Goal: Transaction & Acquisition: Obtain resource

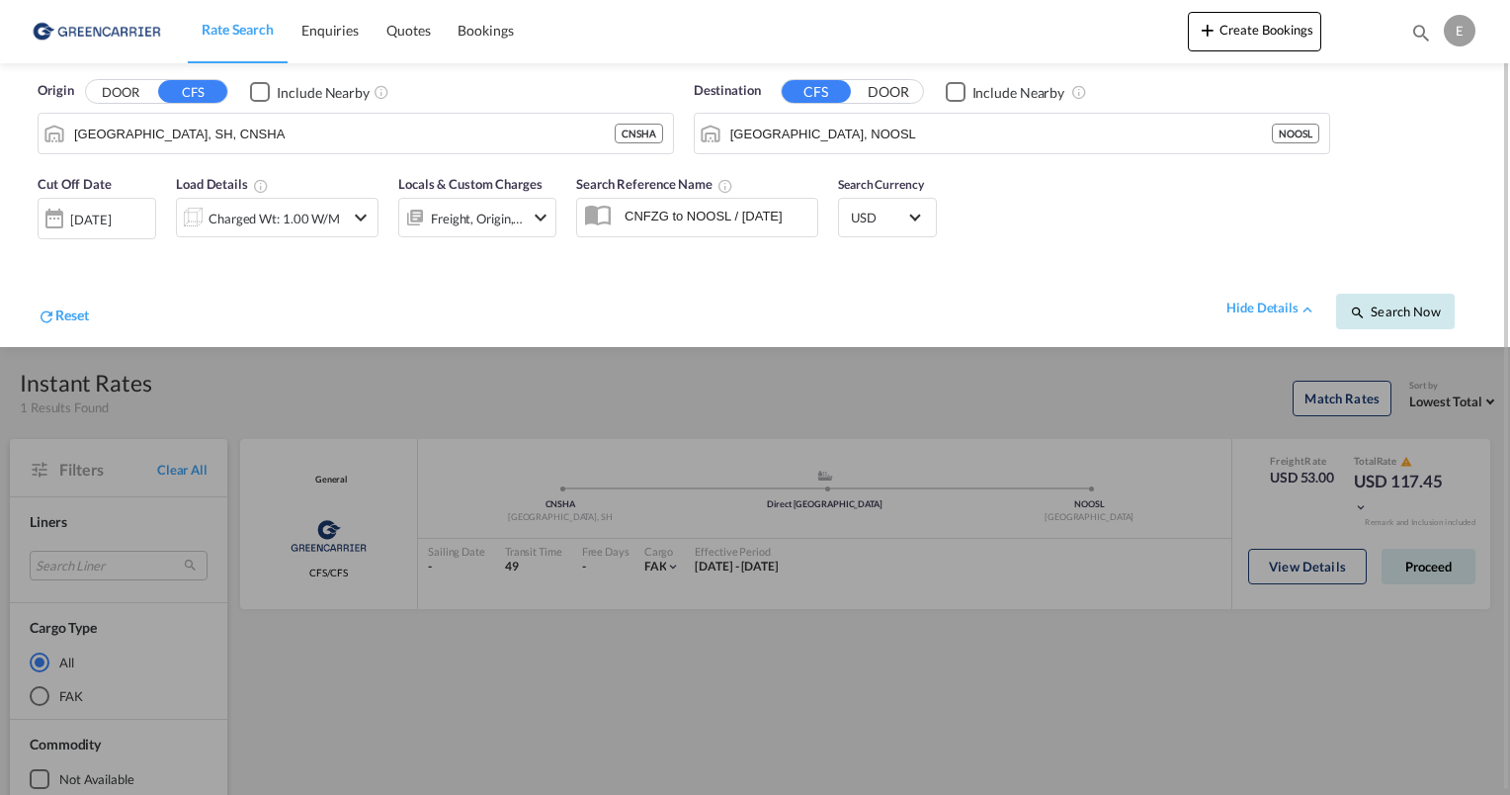
click at [1407, 313] on span "Search Now" at bounding box center [1395, 311] width 90 height 16
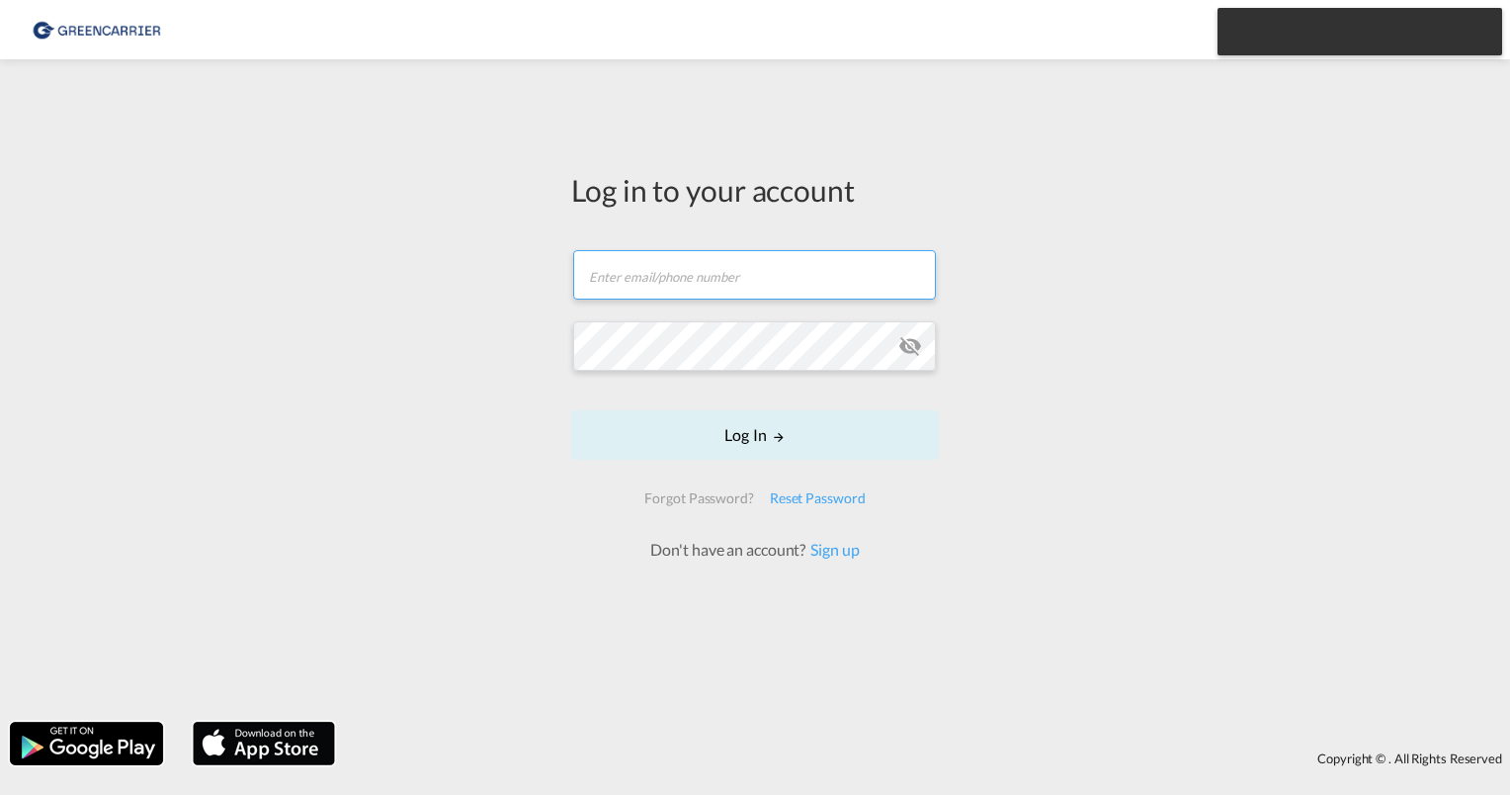
type input "[PERSON_NAME][EMAIL_ADDRESS][PERSON_NAME][DOMAIN_NAME]"
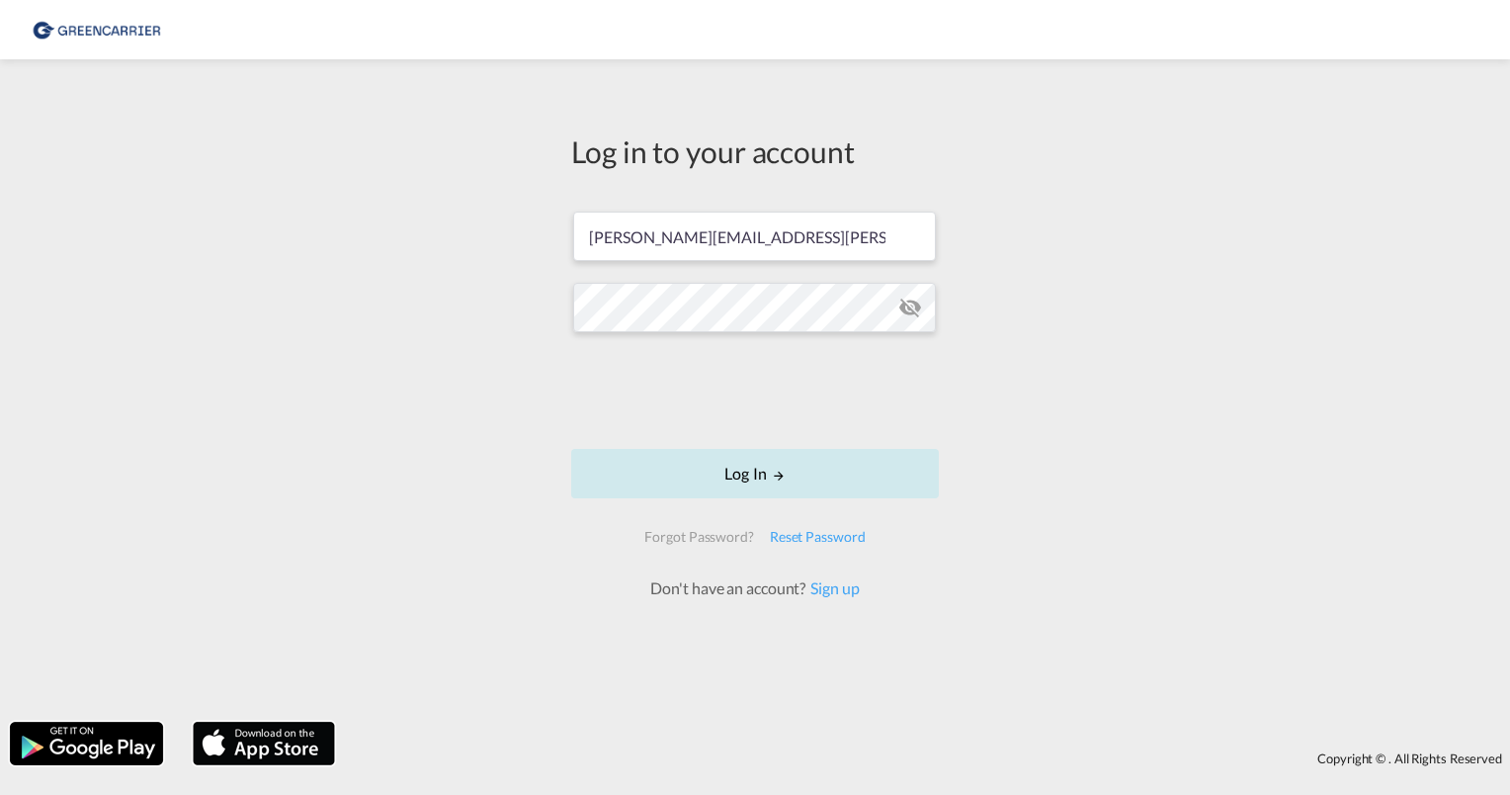
click at [776, 479] on md-icon "LOGIN" at bounding box center [779, 476] width 14 height 14
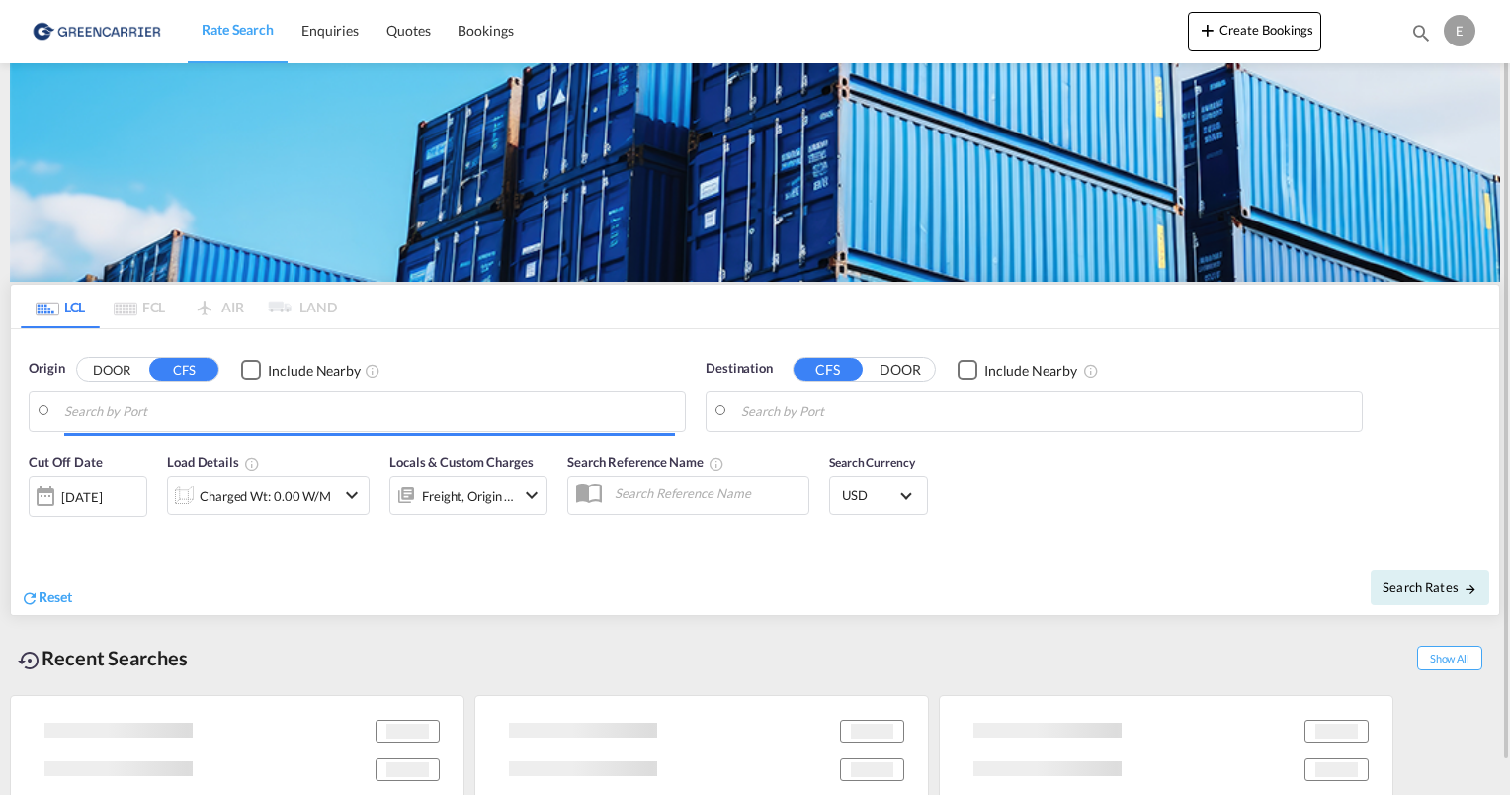
type input "[GEOGRAPHIC_DATA], SH, CNSHA"
type input "[GEOGRAPHIC_DATA], NOOSL"
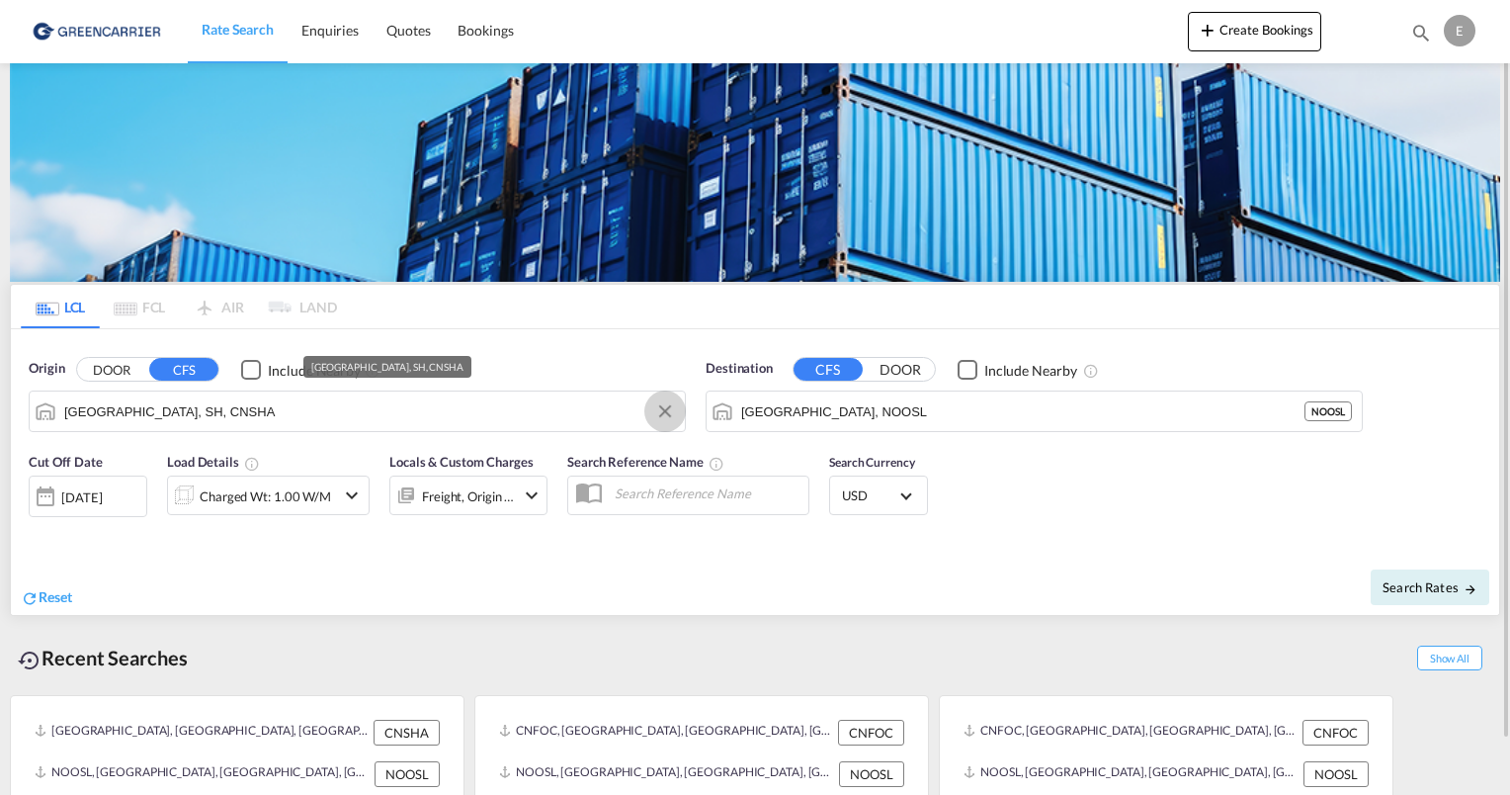
click at [660, 413] on button "Clear Input" at bounding box center [665, 411] width 30 height 30
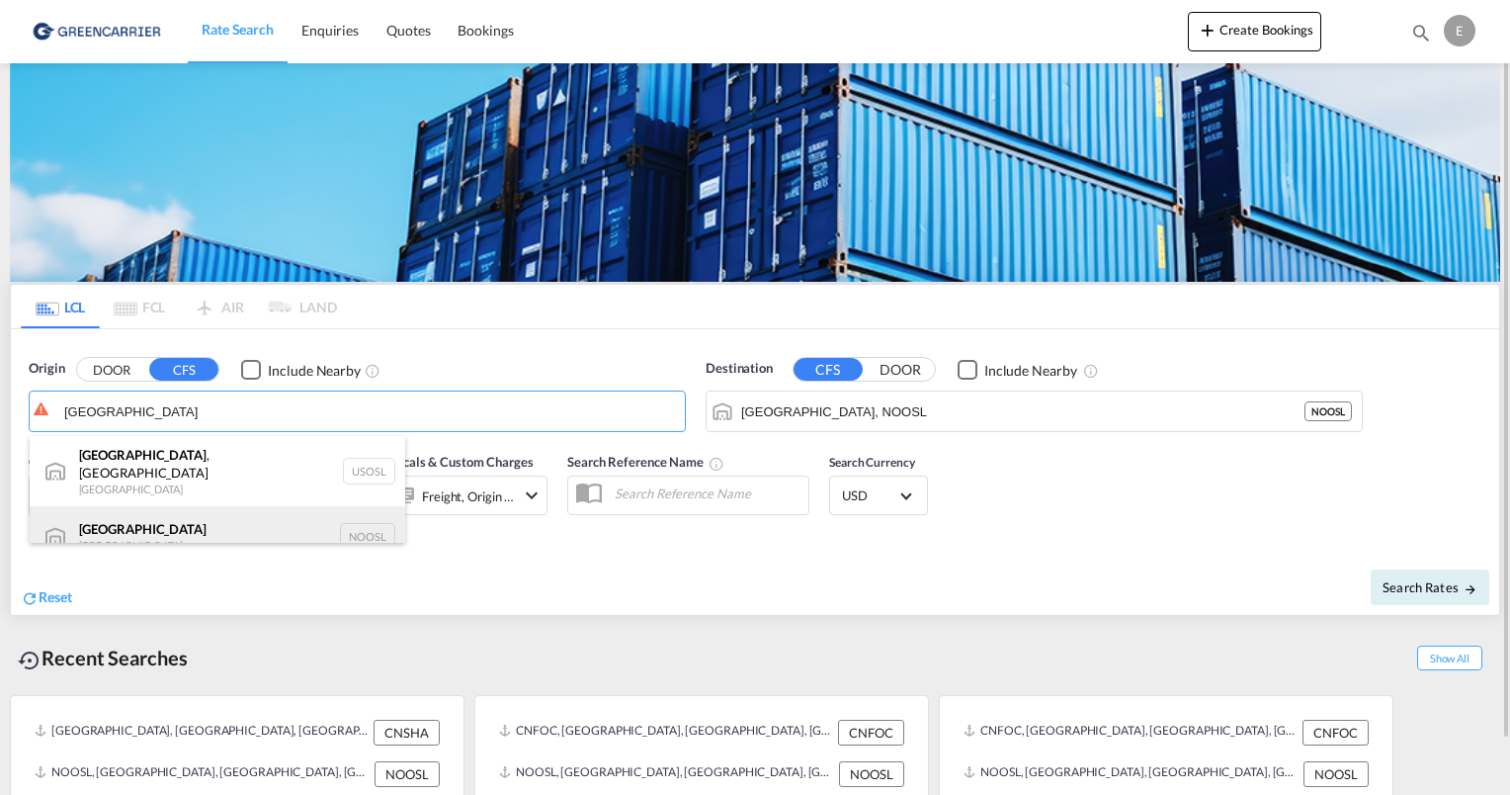
click at [190, 519] on div "[GEOGRAPHIC_DATA] [GEOGRAPHIC_DATA] NOOSL" at bounding box center [218, 535] width 376 height 59
type input "[GEOGRAPHIC_DATA], NOOSL"
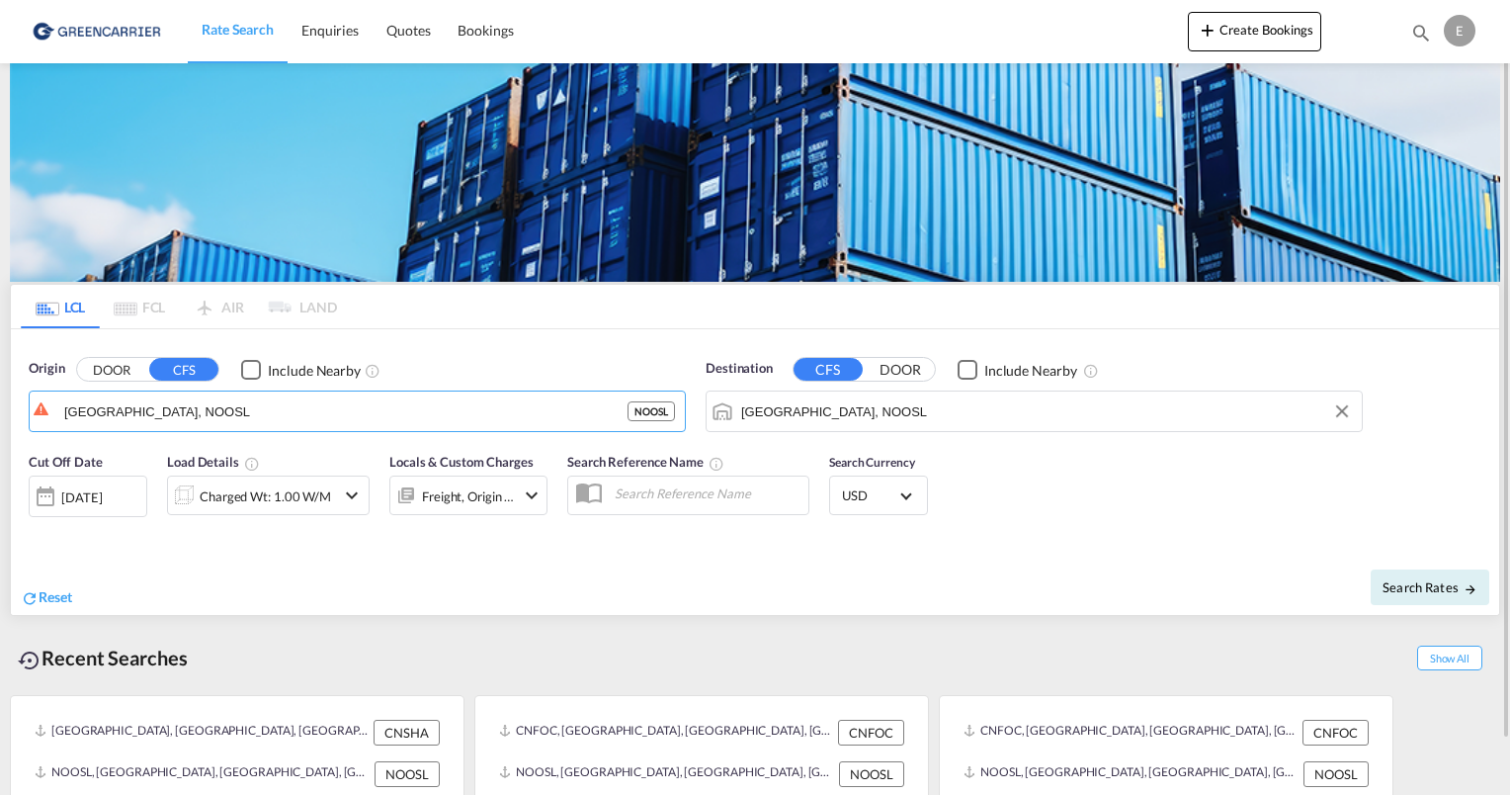
click at [866, 407] on input "[GEOGRAPHIC_DATA], NOOSL" at bounding box center [1046, 411] width 611 height 30
click at [1330, 411] on button "Clear Input" at bounding box center [1343, 411] width 30 height 30
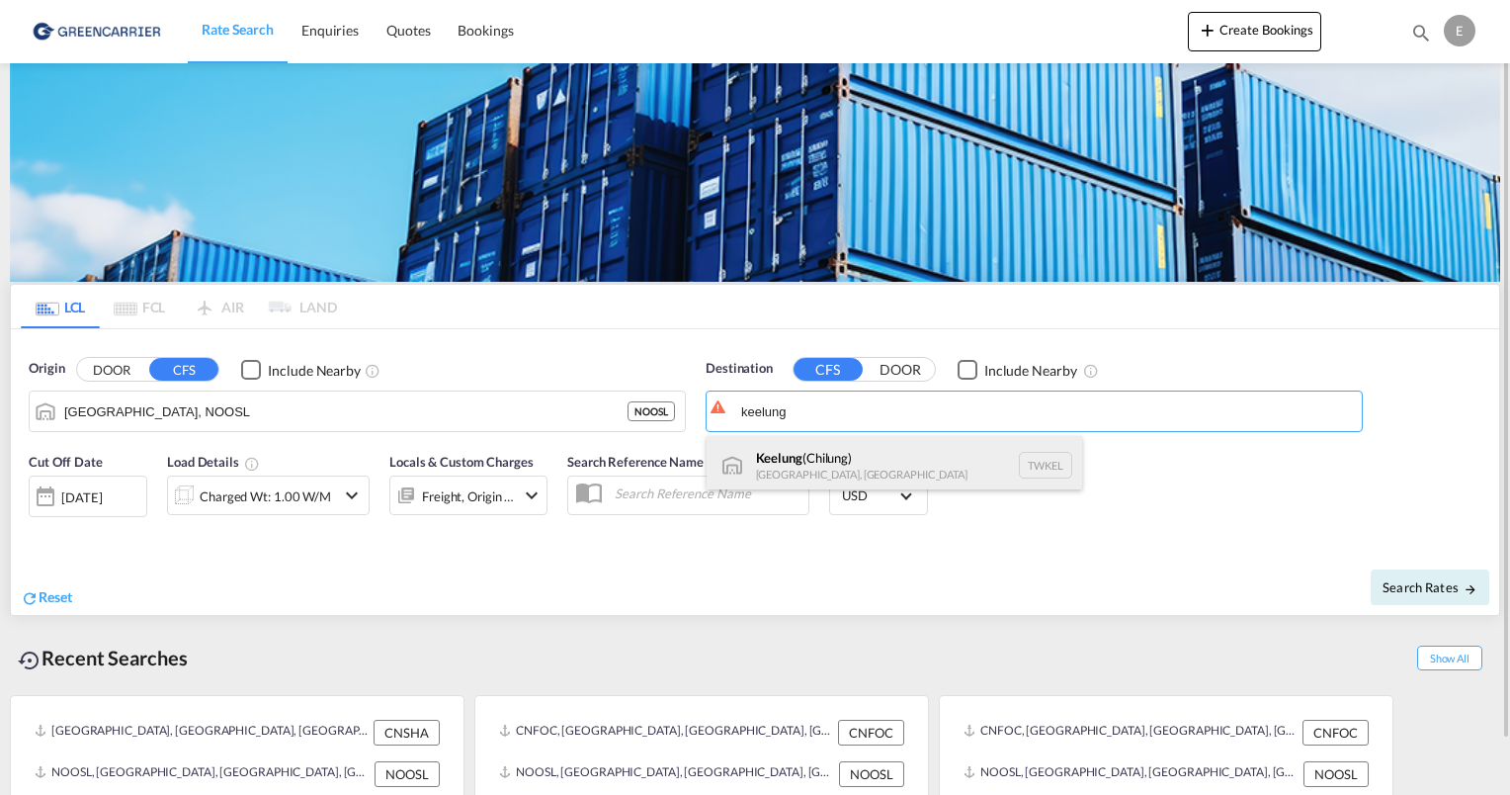
click at [896, 459] on div "Keelung ([GEOGRAPHIC_DATA]) [GEOGRAPHIC_DATA], [GEOGRAPHIC_DATA] TWKEL" at bounding box center [895, 465] width 376 height 59
type input "Keelung (Chilung), TWKEL"
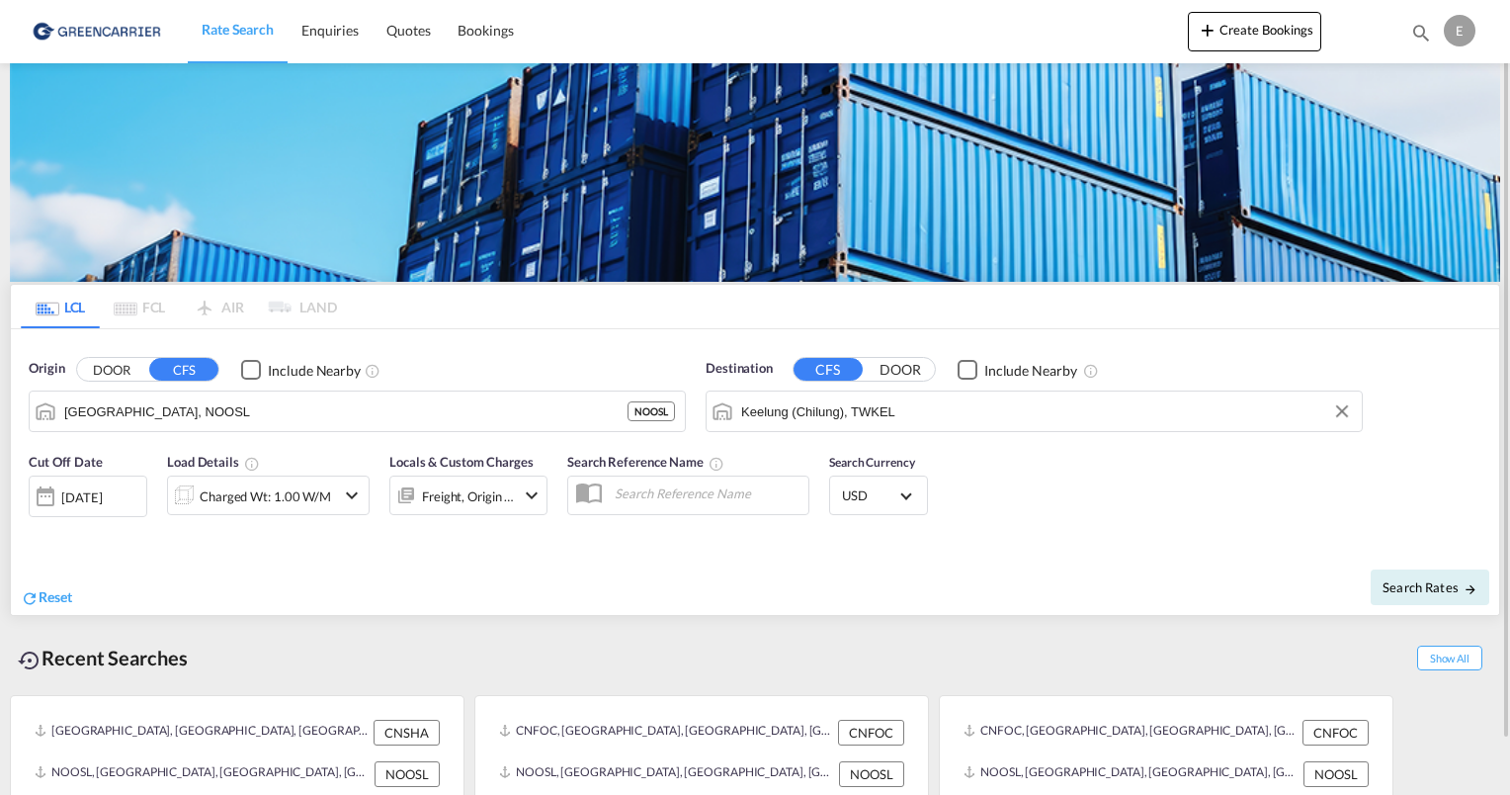
click at [1081, 478] on div "Cut Off Date [DATE] [DATE] Load Details Charged Wt: 1.00 W/M Locals & Custom Ch…" at bounding box center [755, 495] width 1489 height 107
click at [1407, 579] on span "Search Rates" at bounding box center [1430, 587] width 95 height 16
type input "NOOSL to TWKEL / [DATE]"
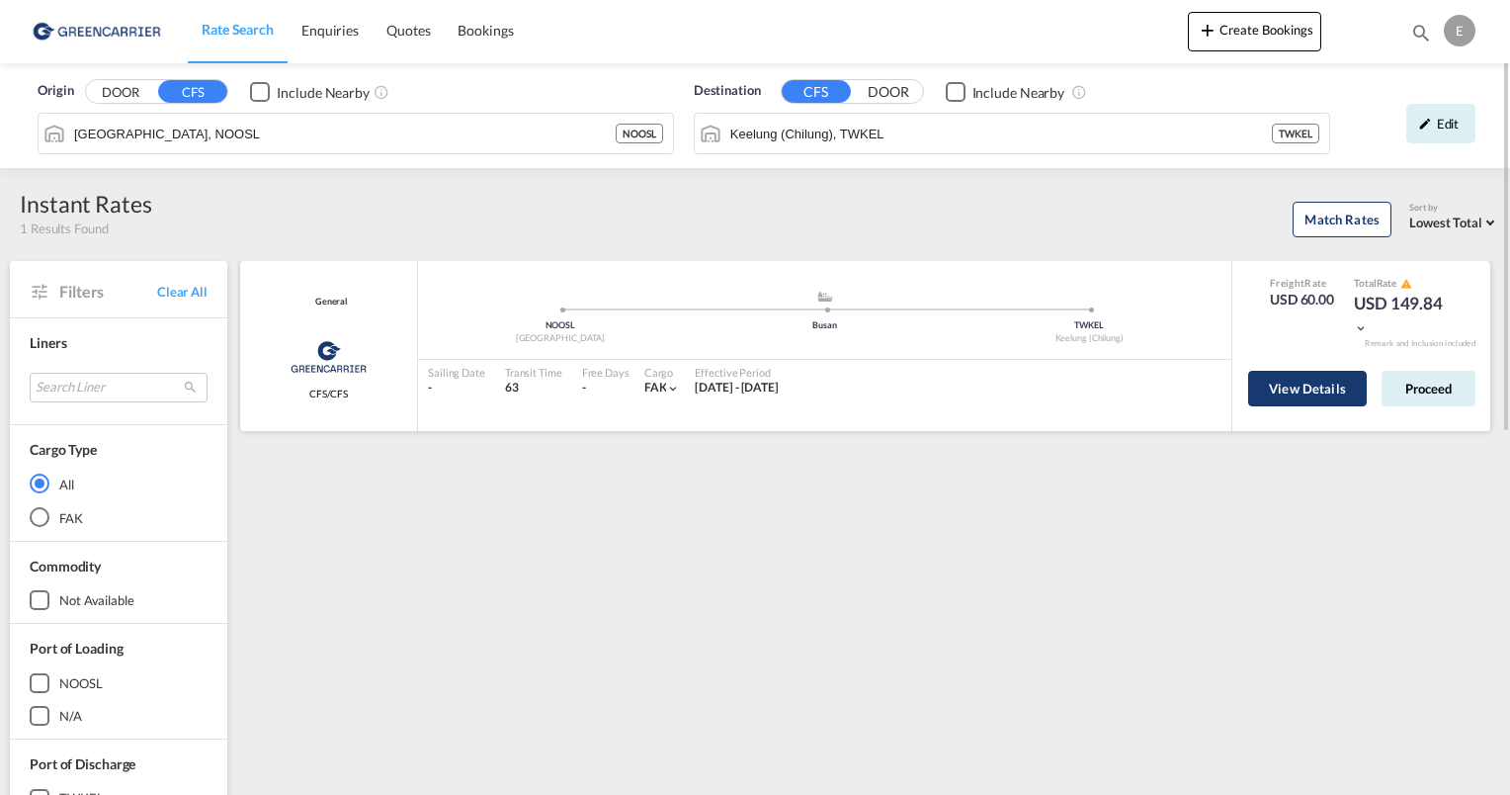
click at [1304, 387] on button "View Details" at bounding box center [1307, 389] width 119 height 36
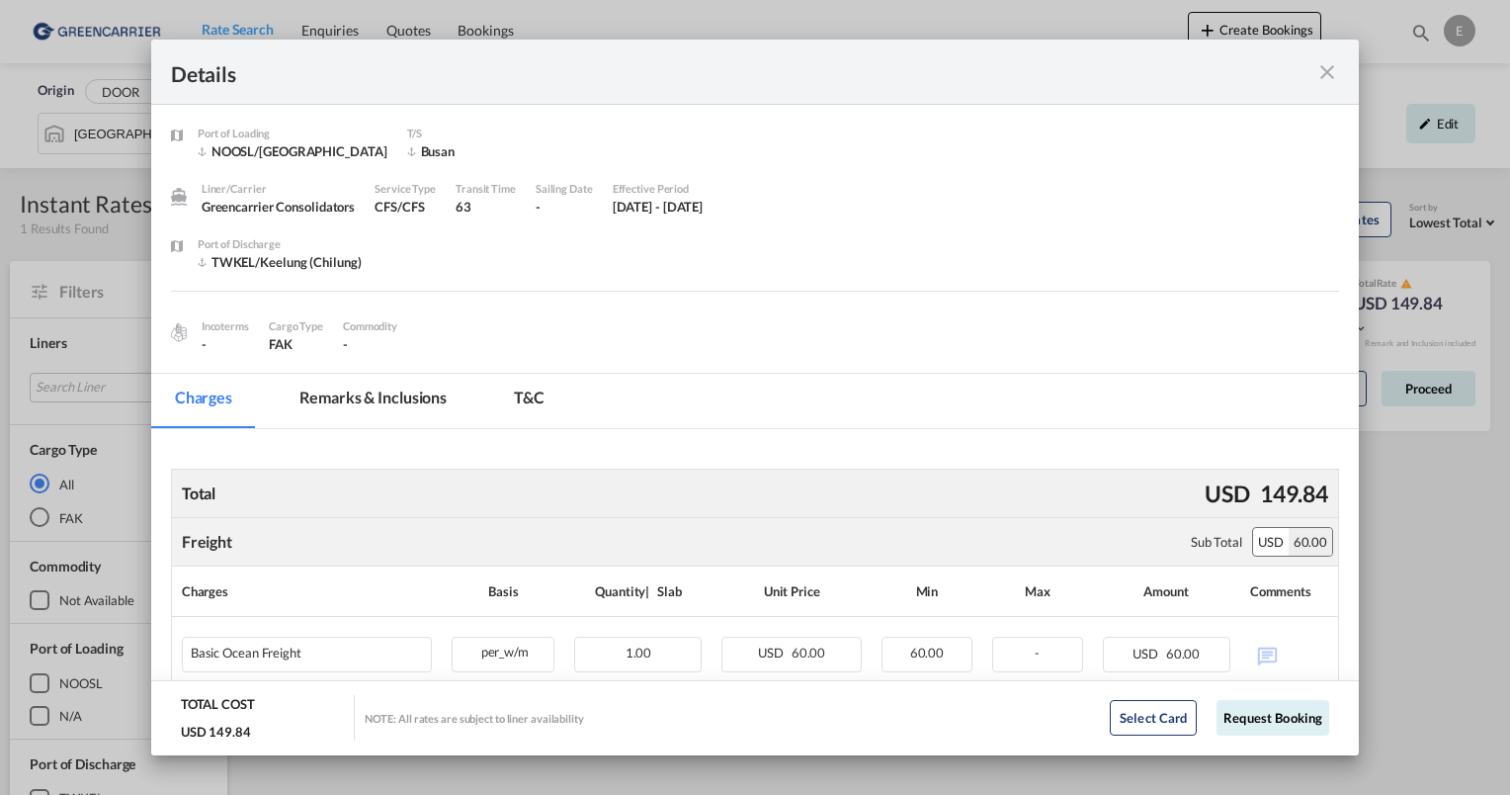
click at [1317, 63] on md-icon "icon-close fg-AAA8AD m-0 cursor" at bounding box center [1328, 72] width 24 height 24
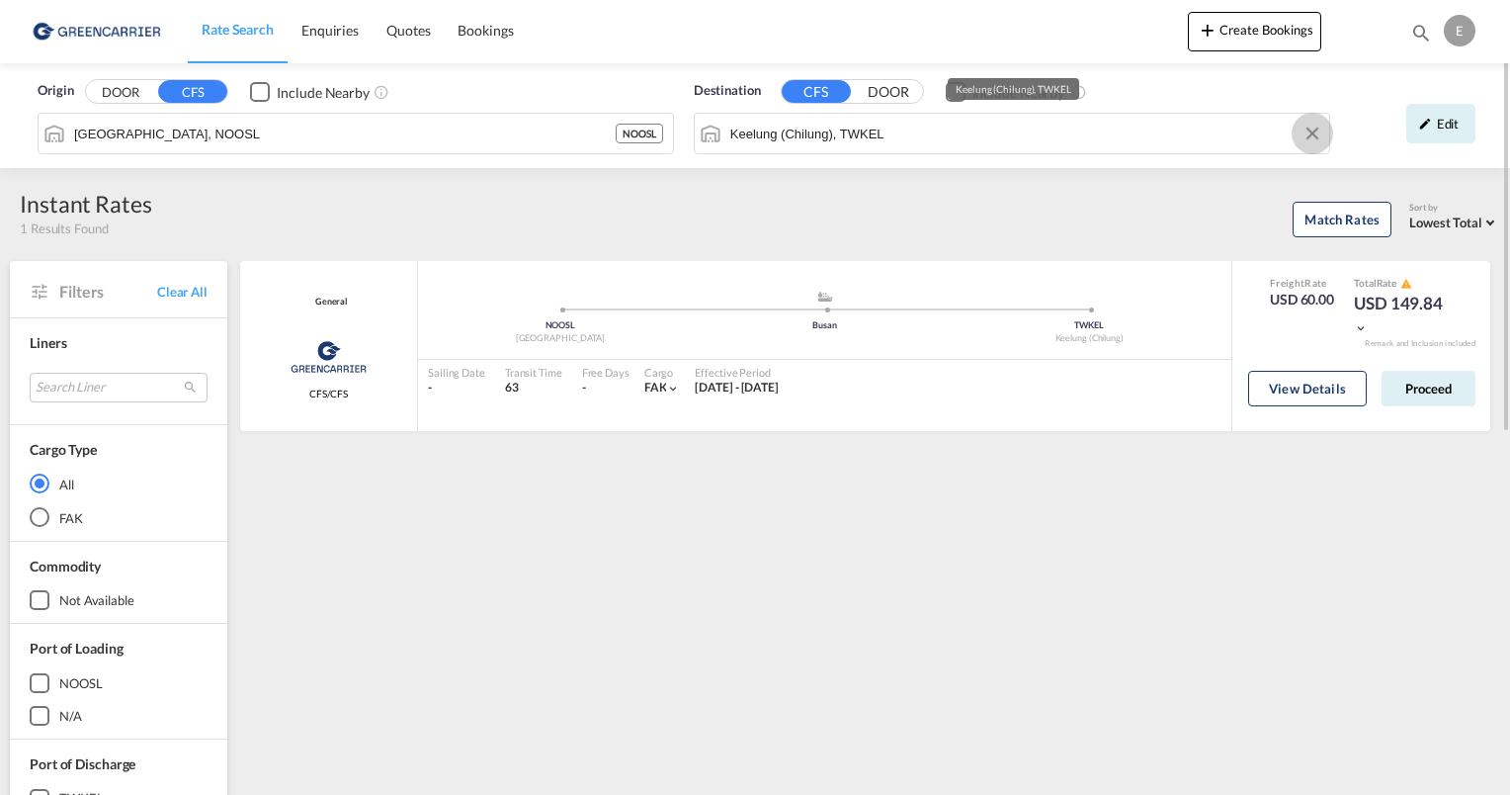
click at [1310, 139] on button "Clear Input" at bounding box center [1313, 134] width 30 height 30
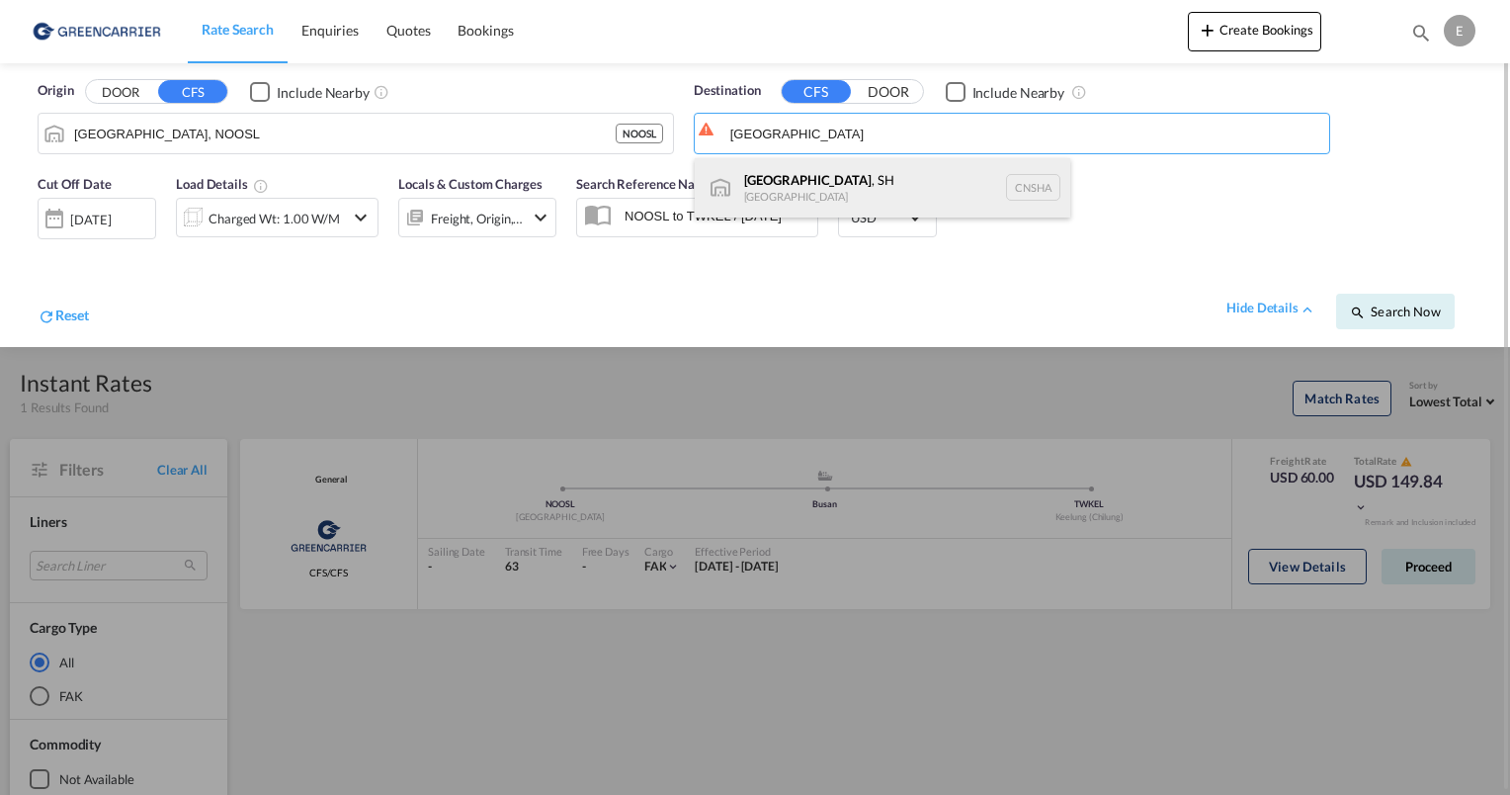
click at [906, 172] on div "[GEOGRAPHIC_DATA] , SH [GEOGRAPHIC_DATA] [GEOGRAPHIC_DATA]" at bounding box center [883, 187] width 376 height 59
type input "[GEOGRAPHIC_DATA], SH, CNSHA"
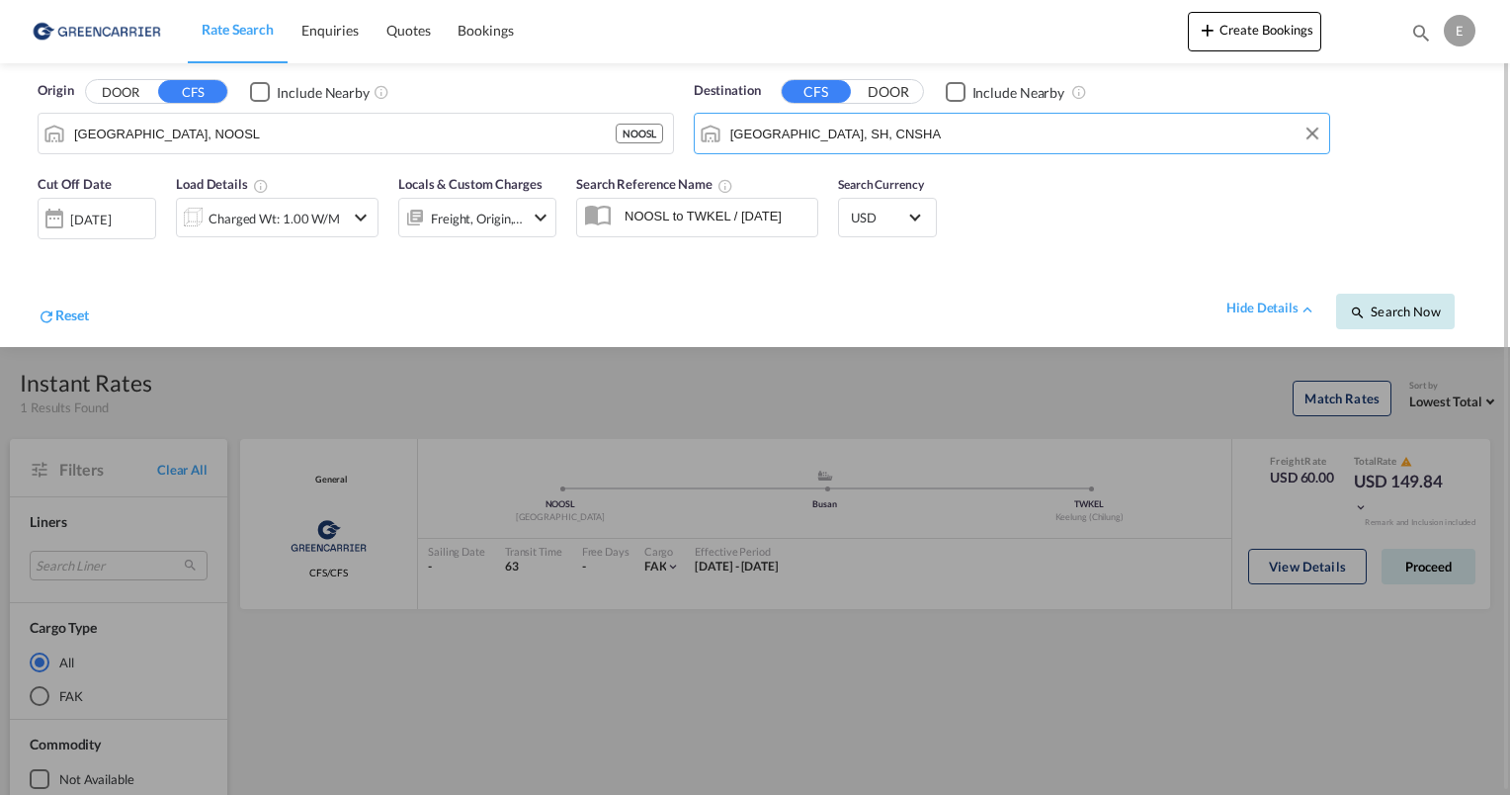
click at [1388, 305] on span "Search Now" at bounding box center [1395, 311] width 90 height 16
